Goal: Task Accomplishment & Management: Manage account settings

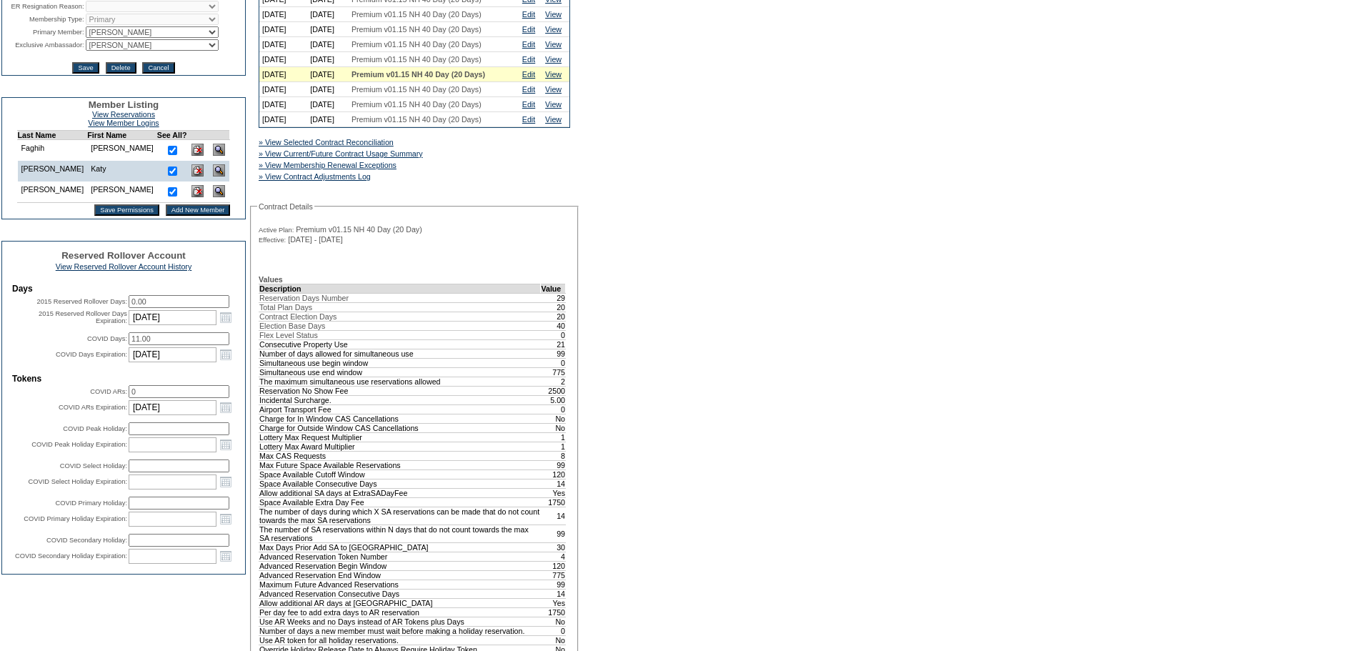
scroll to position [357, 0]
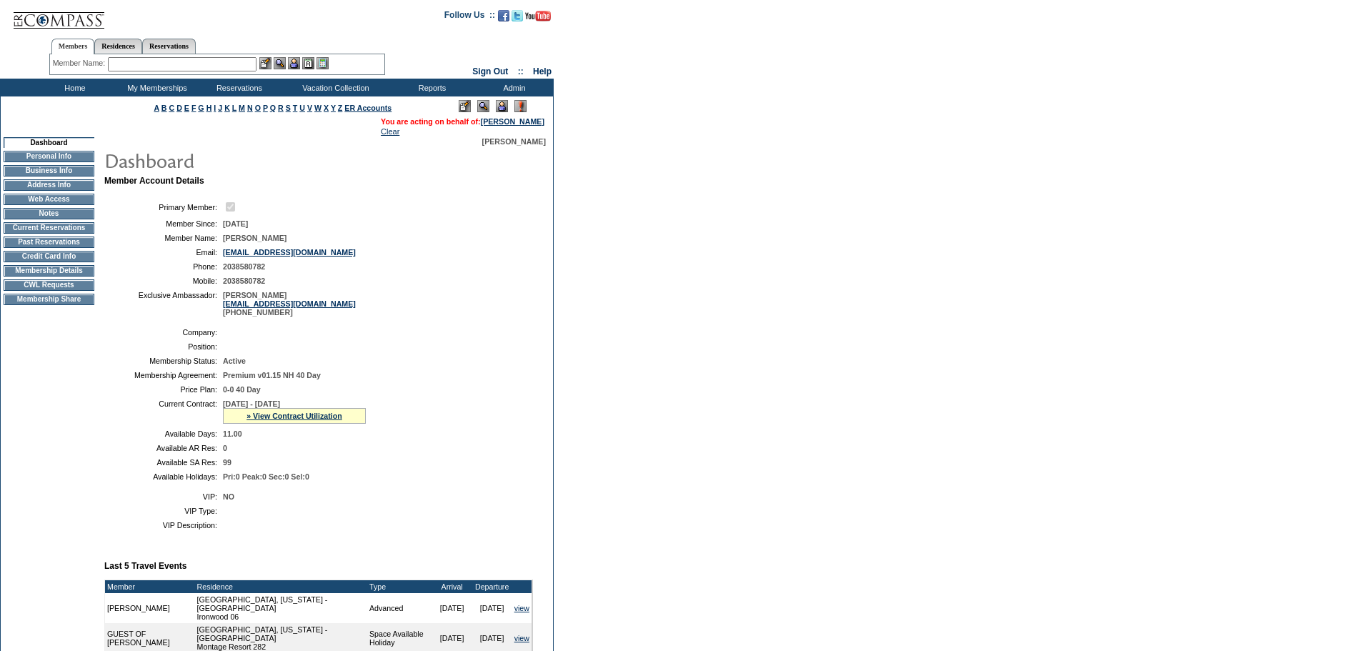
click at [249, 64] on input "text" at bounding box center [182, 64] width 149 height 14
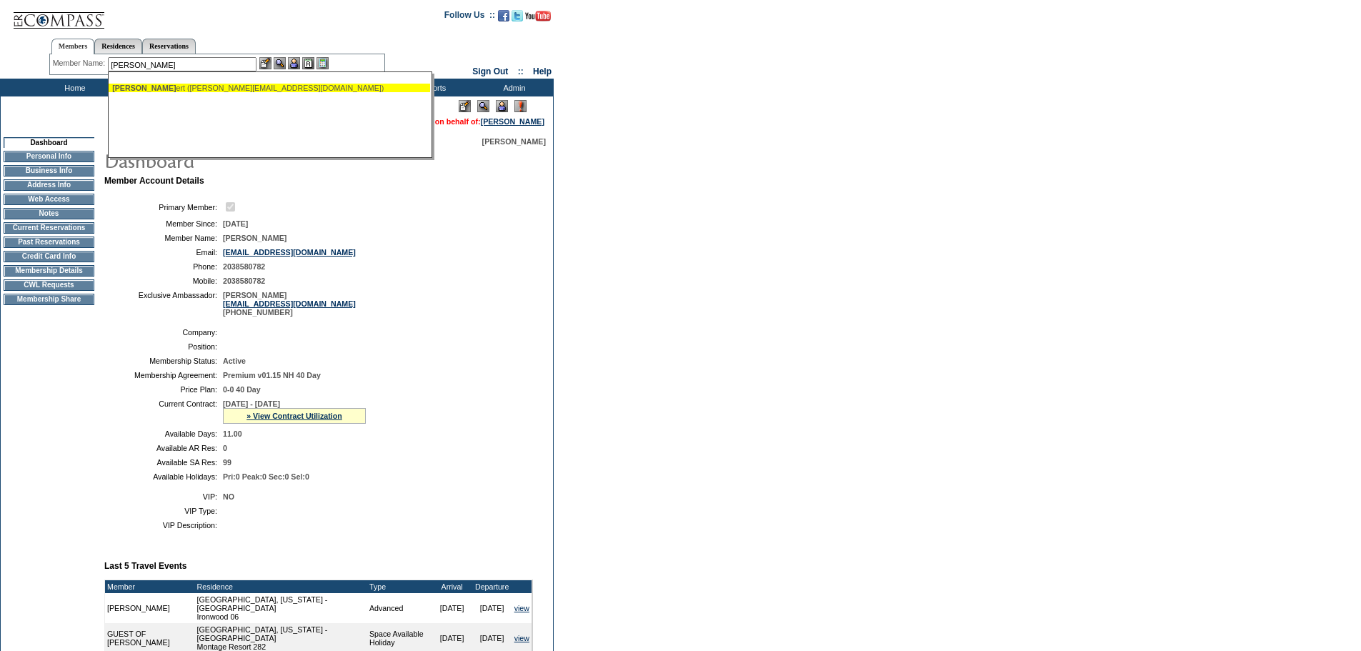
click at [276, 89] on div "[PERSON_NAME] ([PERSON_NAME][EMAIL_ADDRESS][DOMAIN_NAME])" at bounding box center [269, 88] width 314 height 9
type input "[PERSON_NAME] ([PERSON_NAME][EMAIL_ADDRESS][DOMAIN_NAME])"
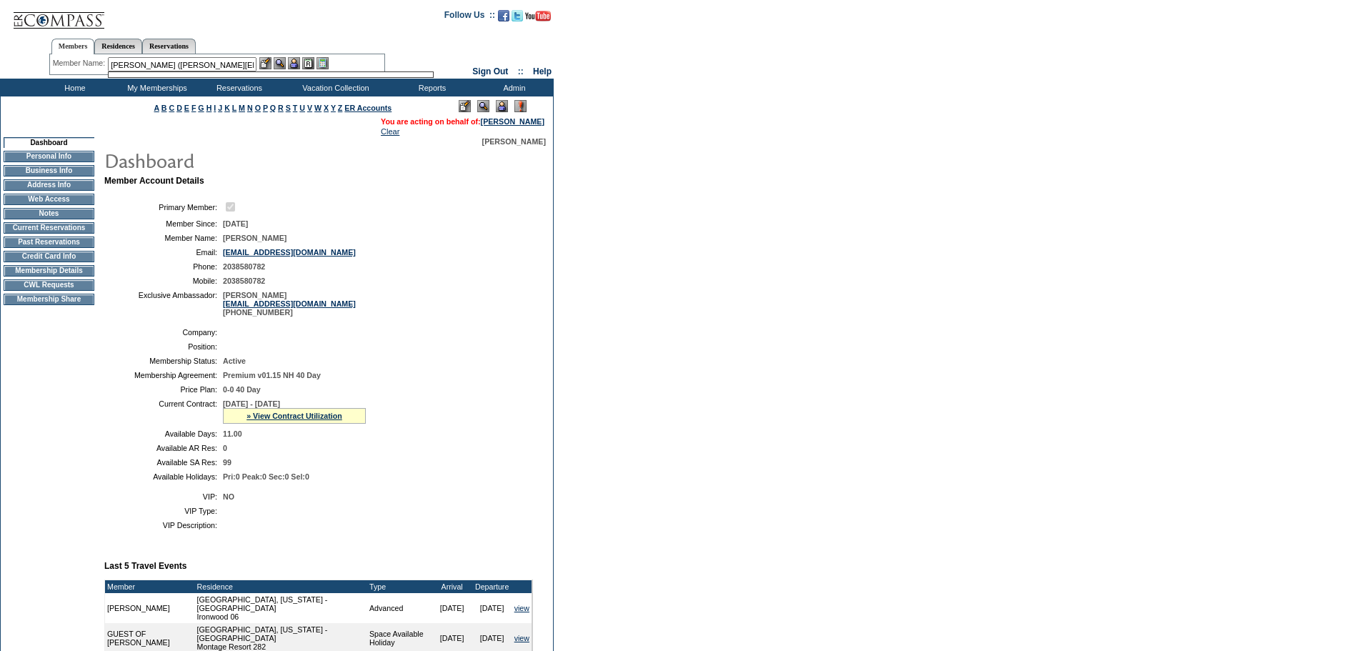
click at [297, 68] on img at bounding box center [294, 63] width 12 height 12
click at [282, 64] on img at bounding box center [280, 63] width 12 height 12
